Goal: Task Accomplishment & Management: Use online tool/utility

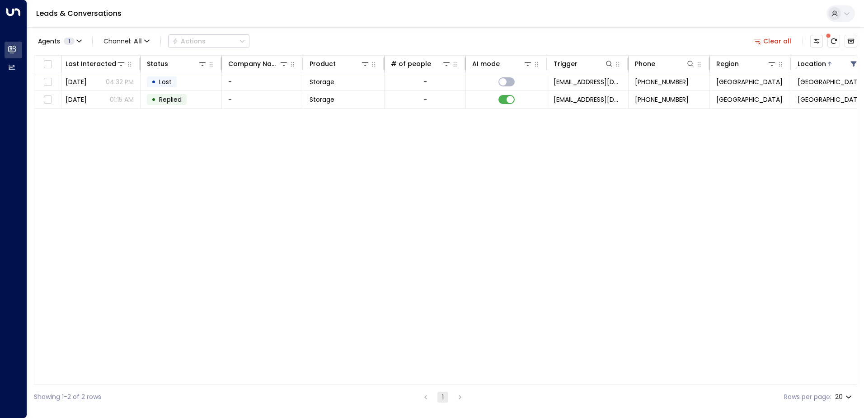
scroll to position [0, 182]
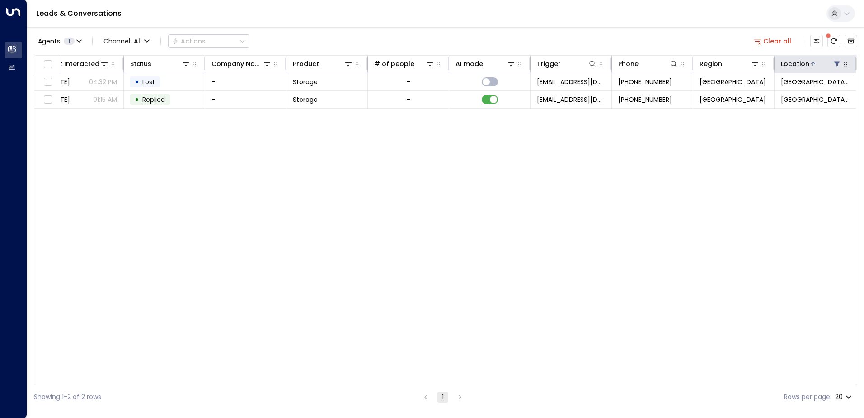
click at [839, 62] on icon at bounding box center [838, 63] width 6 height 5
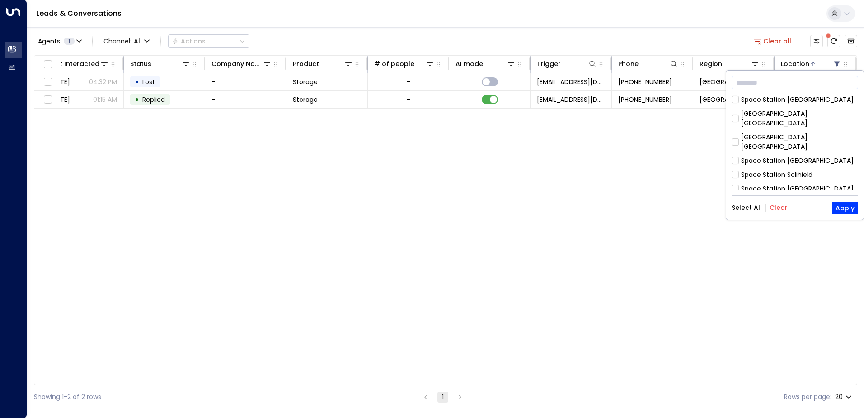
click at [776, 206] on button "Clear" at bounding box center [779, 207] width 18 height 7
click at [856, 210] on button "Apply" at bounding box center [845, 208] width 26 height 13
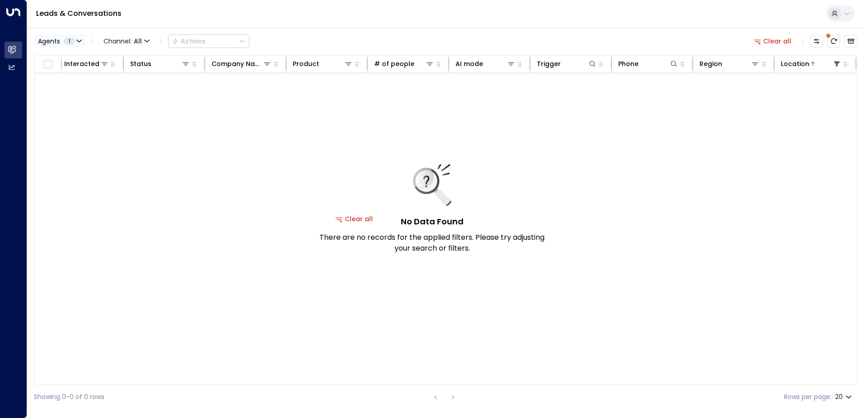
click at [78, 42] on icon "button" at bounding box center [79, 41] width 5 height 2
click at [62, 61] on div "[PERSON_NAME]" at bounding box center [74, 58] width 50 height 9
click at [168, 158] on div at bounding box center [432, 209] width 864 height 418
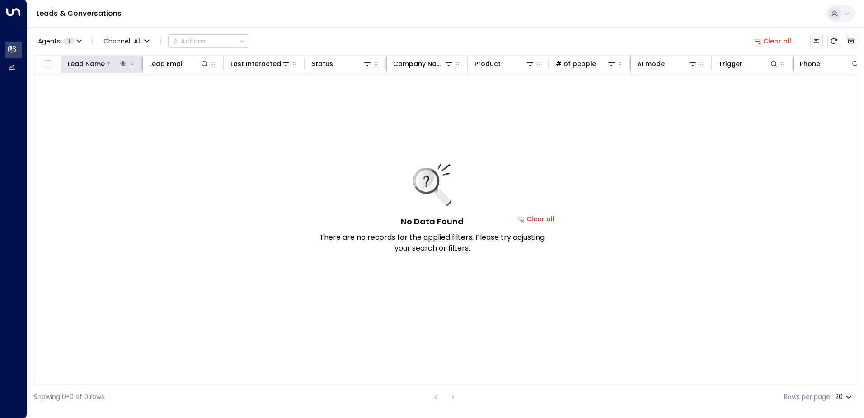
click at [123, 61] on icon at bounding box center [123, 64] width 6 height 6
type input "*"
click at [184, 168] on div "No Data Found There are no records for the applied filters. Please try adjustin…" at bounding box center [536, 218] width 1004 height 291
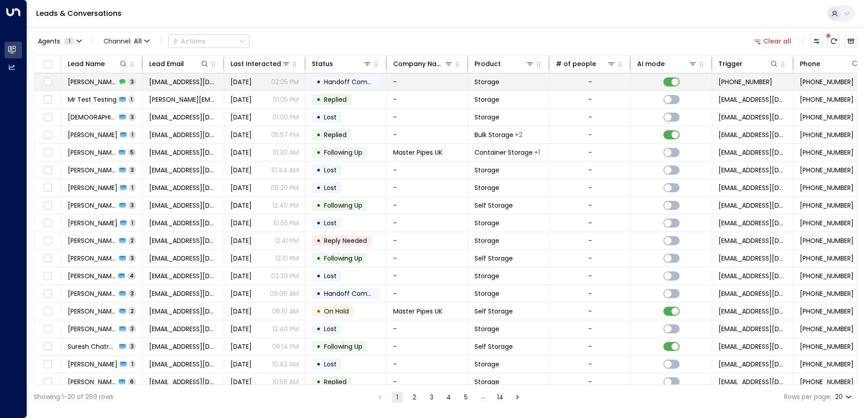
click at [94, 84] on div "[PERSON_NAME] 3" at bounding box center [102, 81] width 68 height 9
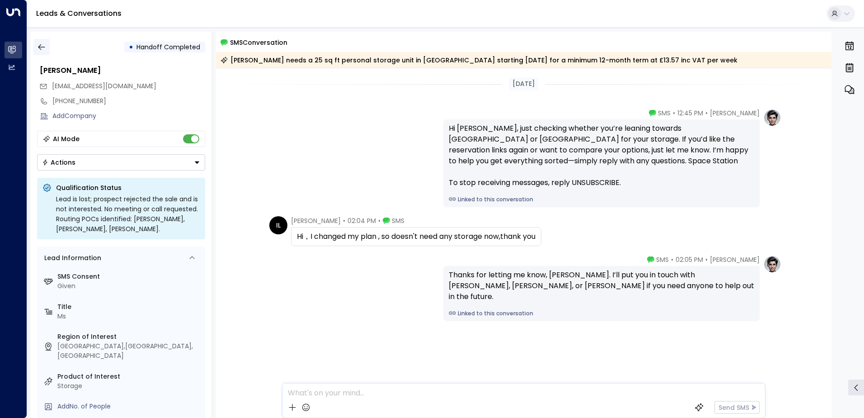
click at [39, 49] on icon "button" at bounding box center [41, 46] width 9 height 9
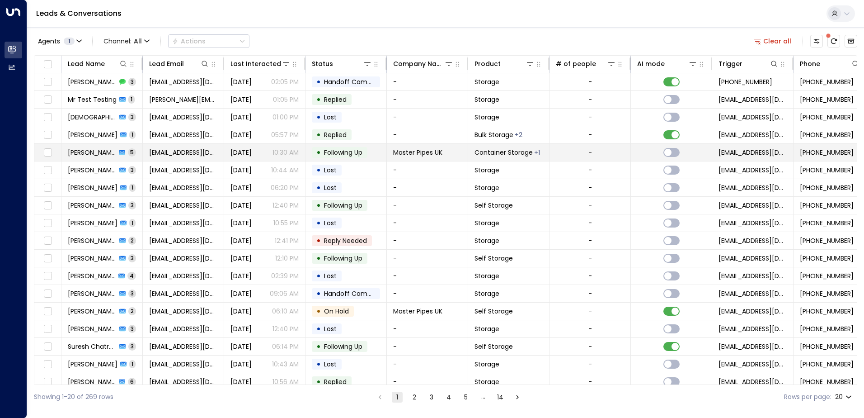
click at [93, 153] on span "[PERSON_NAME]" at bounding box center [92, 152] width 48 height 9
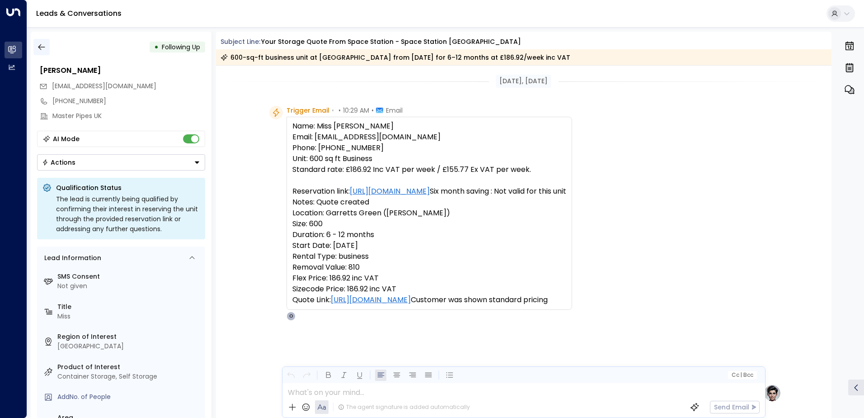
click at [38, 47] on icon "button" at bounding box center [41, 47] width 7 height 6
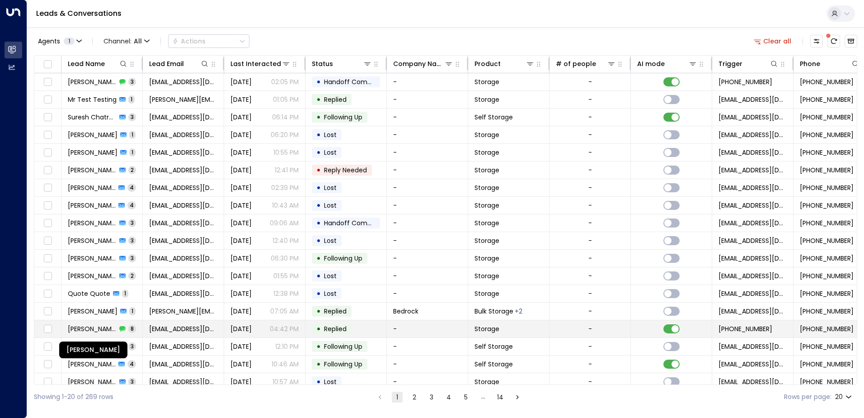
click at [98, 328] on span "[PERSON_NAME]" at bounding box center [92, 328] width 49 height 9
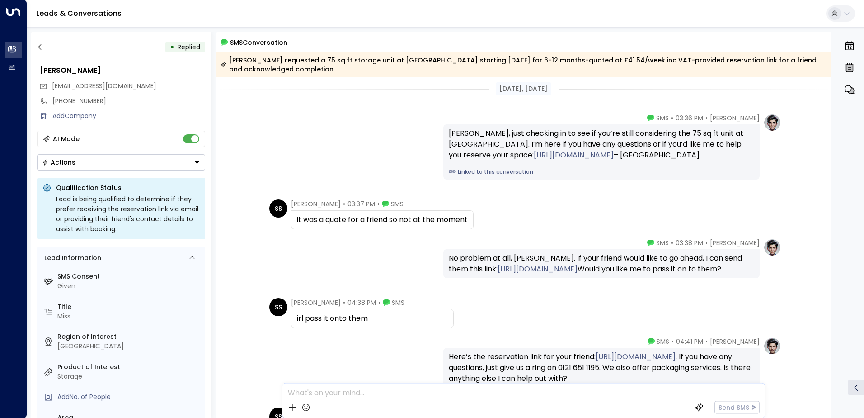
scroll to position [311, 0]
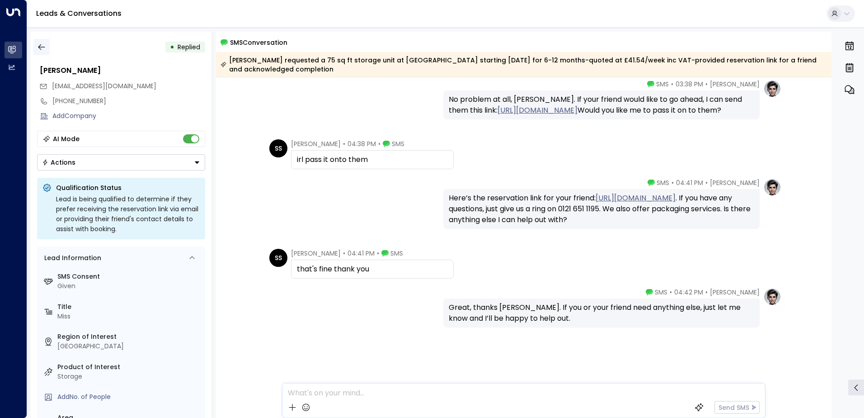
click at [37, 47] on icon "button" at bounding box center [41, 46] width 9 height 9
